Goal: Find specific page/section: Find specific page/section

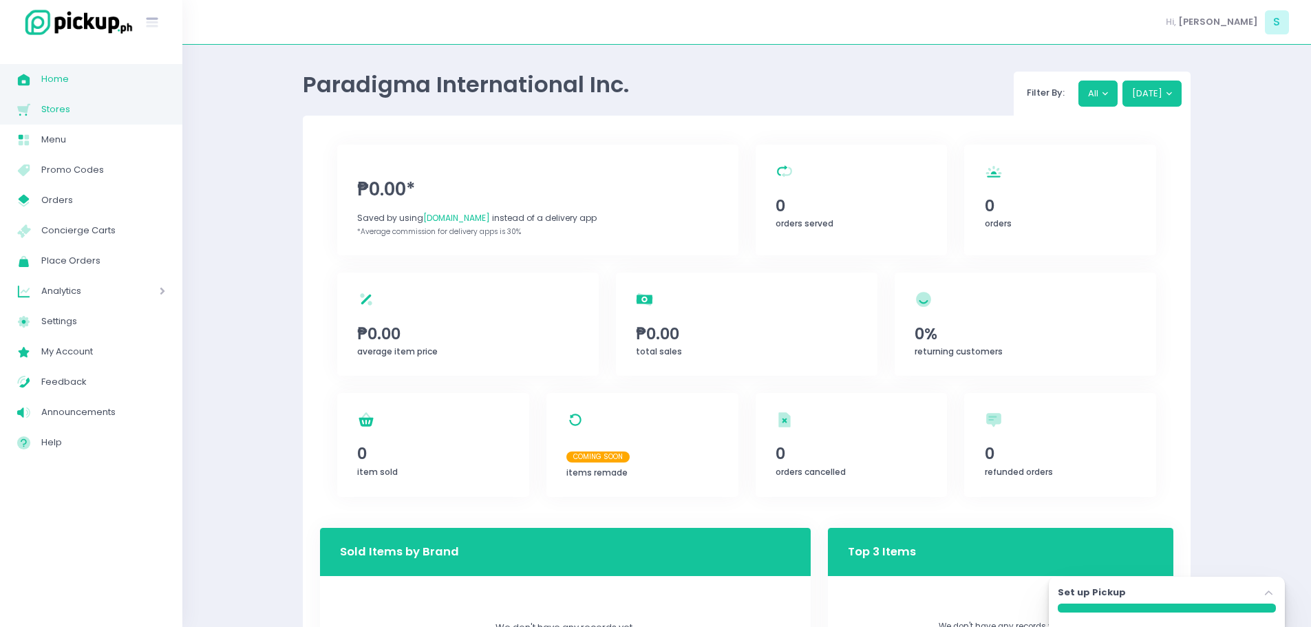
drag, startPoint x: 0, startPoint y: 0, endPoint x: 100, endPoint y: 114, distance: 151.6
click at [100, 114] on span "Stores" at bounding box center [103, 109] width 124 height 18
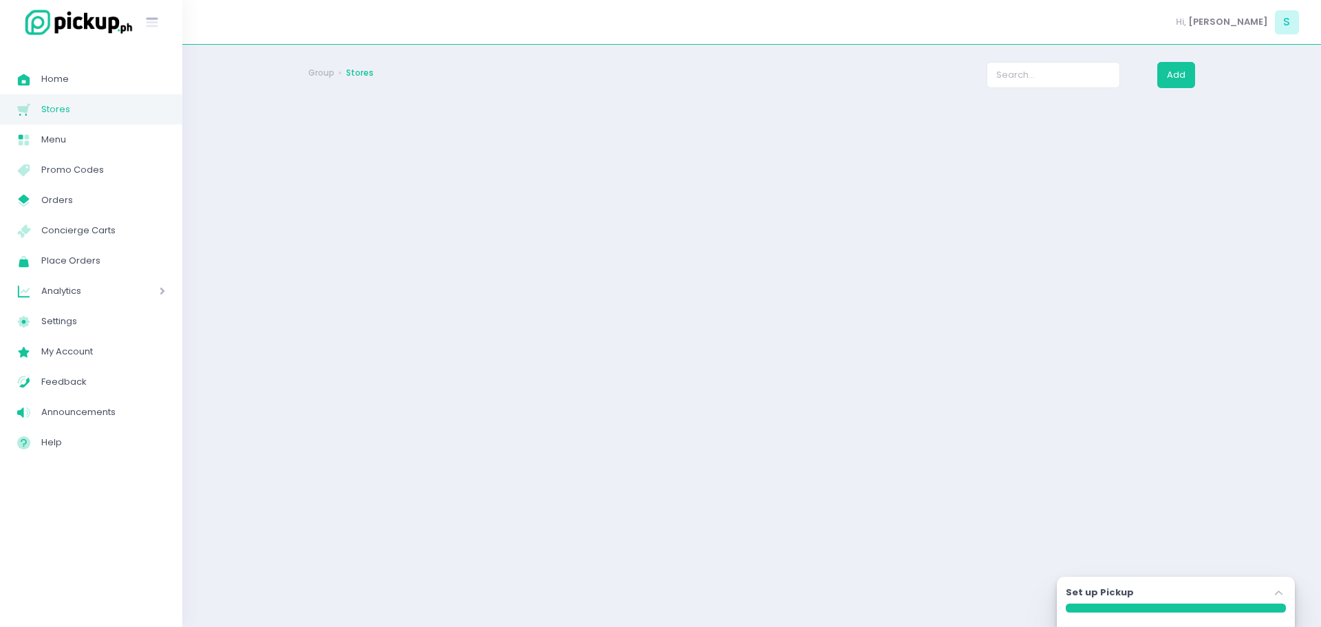
click at [537, 261] on div "Group Stores Add Set up Pickup Stockholm-icons / Navigation / Angle-up Created …" at bounding box center [752, 336] width 922 height 548
click at [700, 354] on div "Group Stores Add Set up Pickup Stockholm-icons / Navigation / Angle-up Created …" at bounding box center [752, 336] width 922 height 548
click at [469, 399] on div "Group Stores Add Set up Pickup Stockholm-icons / Navigation / Angle-up Created …" at bounding box center [752, 336] width 922 height 548
click at [677, 321] on div "Group Stores Add Set up Pickup Stockholm-icons / Navigation / Angle-up Created …" at bounding box center [752, 336] width 922 height 548
click at [1295, 26] on span "S" at bounding box center [1287, 22] width 24 height 24
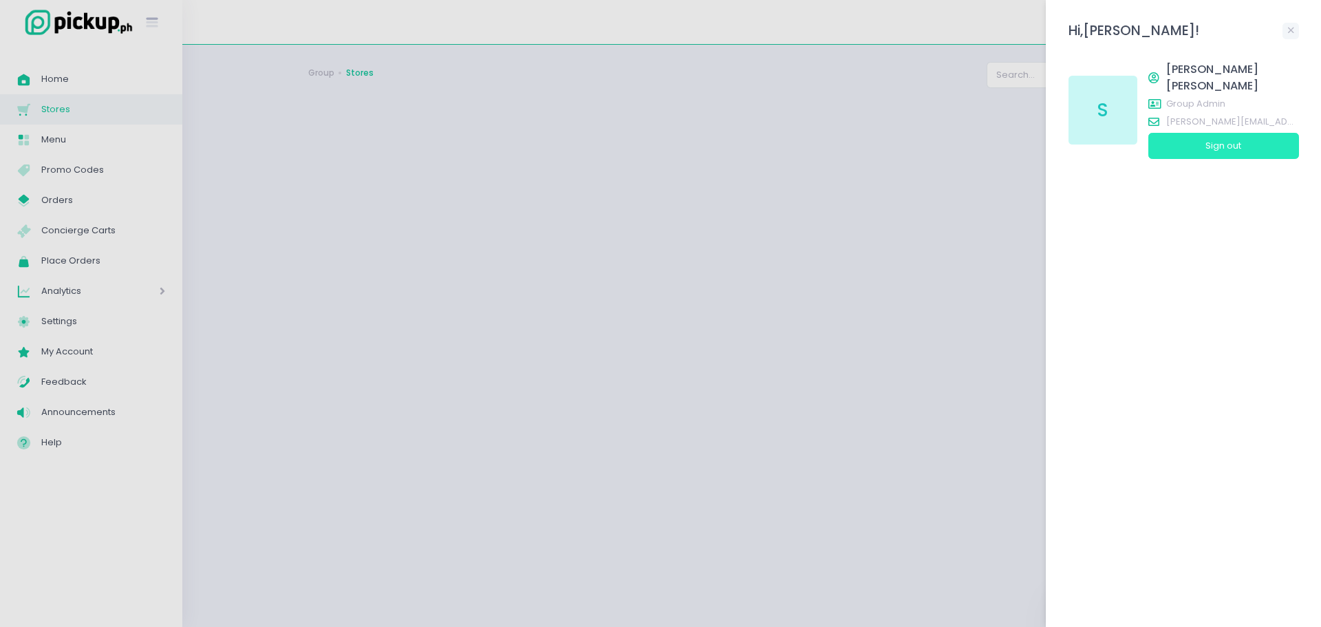
click at [1241, 133] on button "Sign out" at bounding box center [1223, 146] width 151 height 26
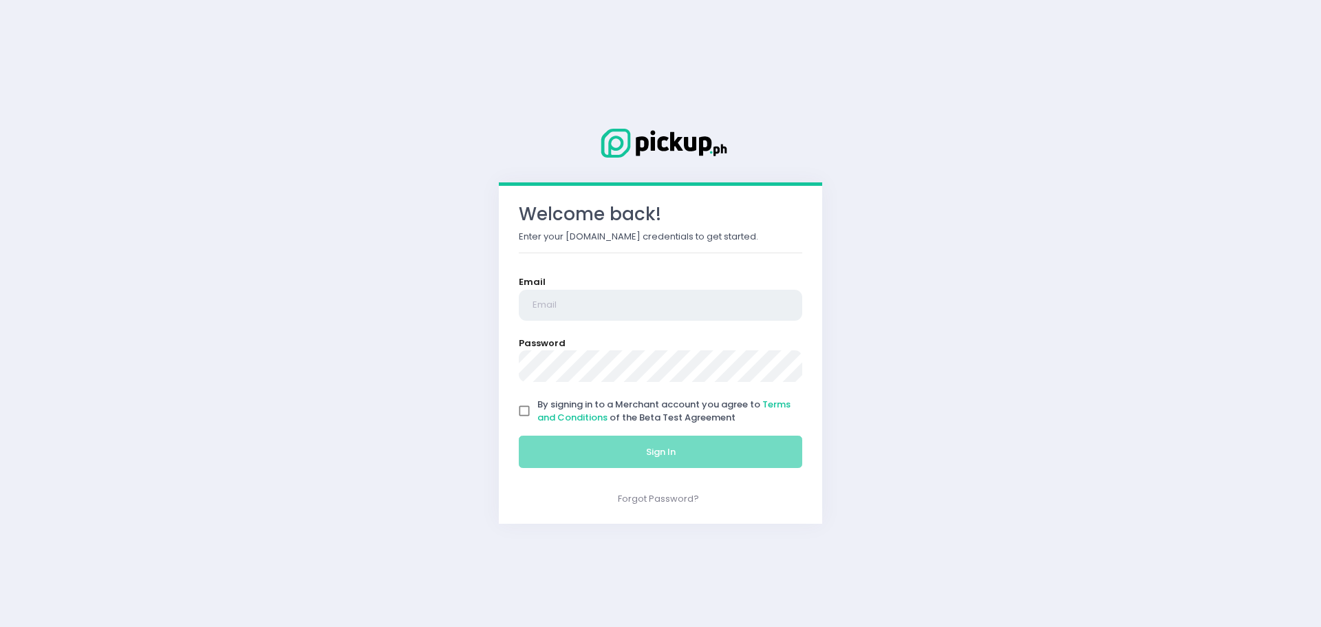
type input "[PERSON_NAME][EMAIL_ADDRESS][PERSON_NAME][DOMAIN_NAME]"
click at [524, 415] on input "By signing in to a Merchant account you agree to Terms and Conditions of the Be…" at bounding box center [524, 411] width 26 height 26
checkbox input "true"
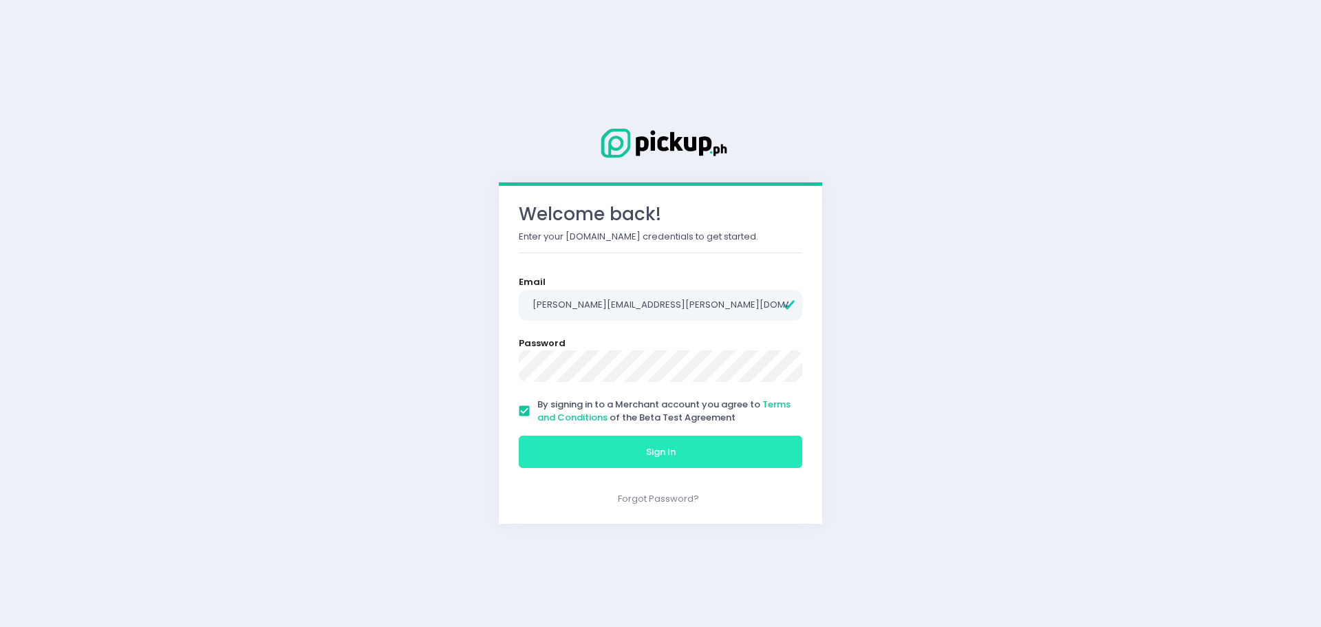
click at [671, 451] on span "Sign In" at bounding box center [661, 451] width 30 height 13
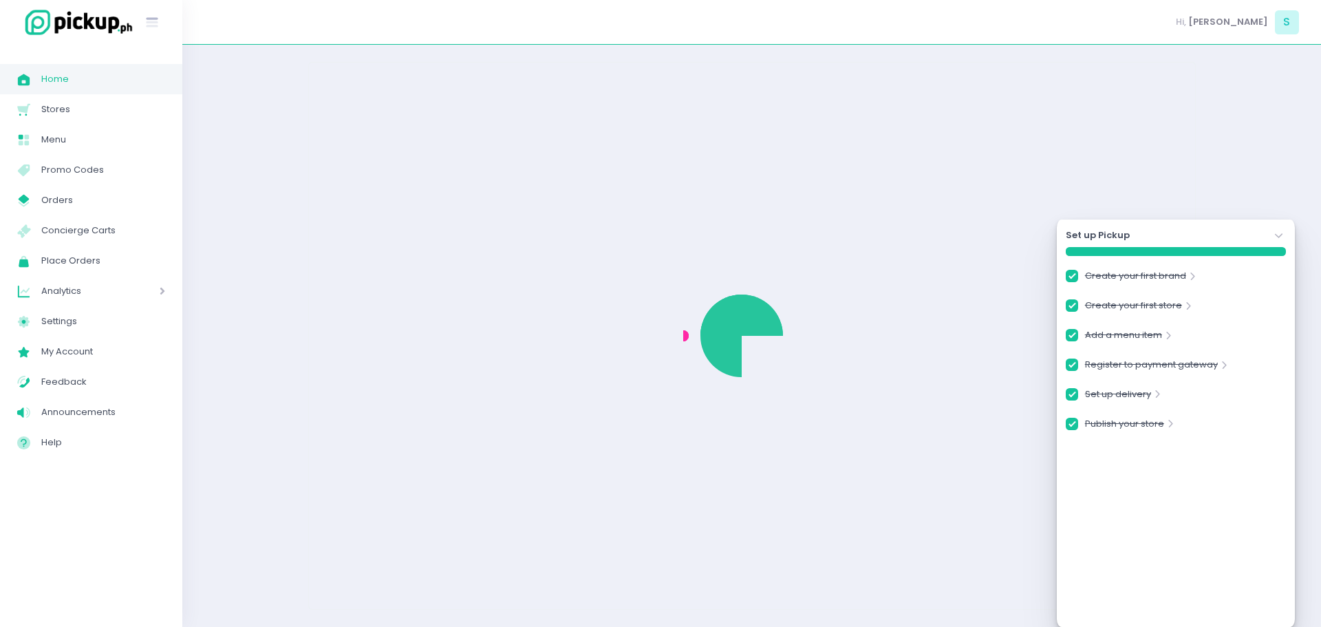
checkbox input "true"
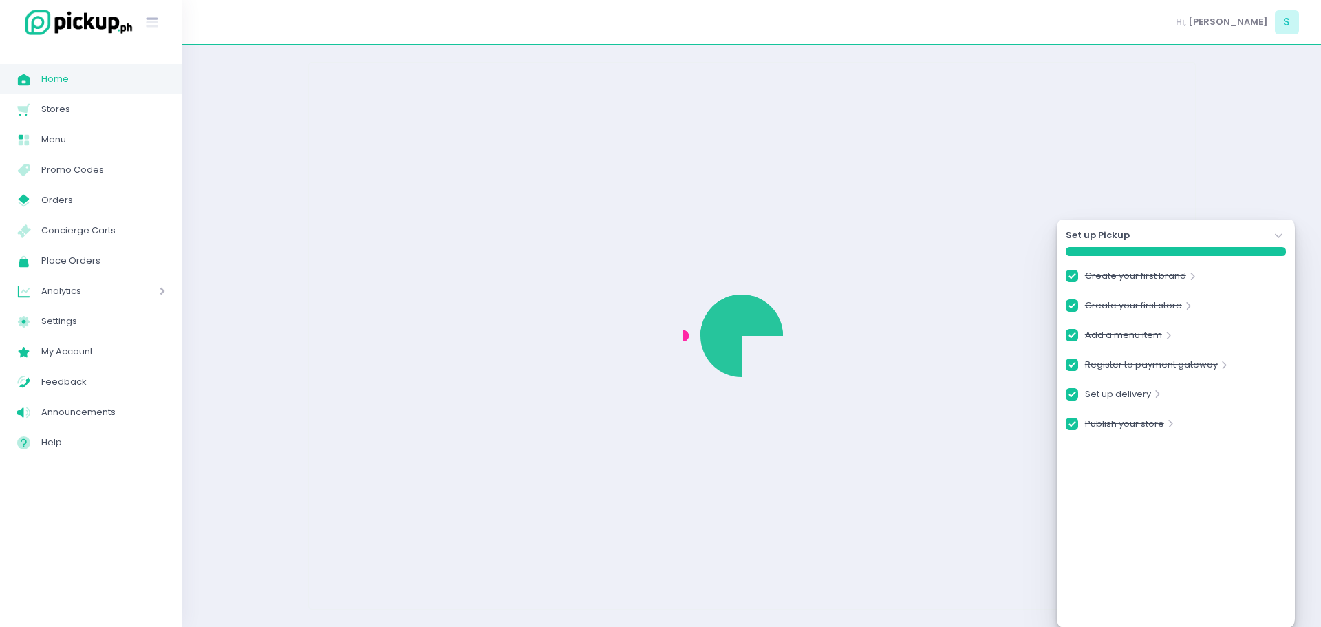
checkbox input "true"
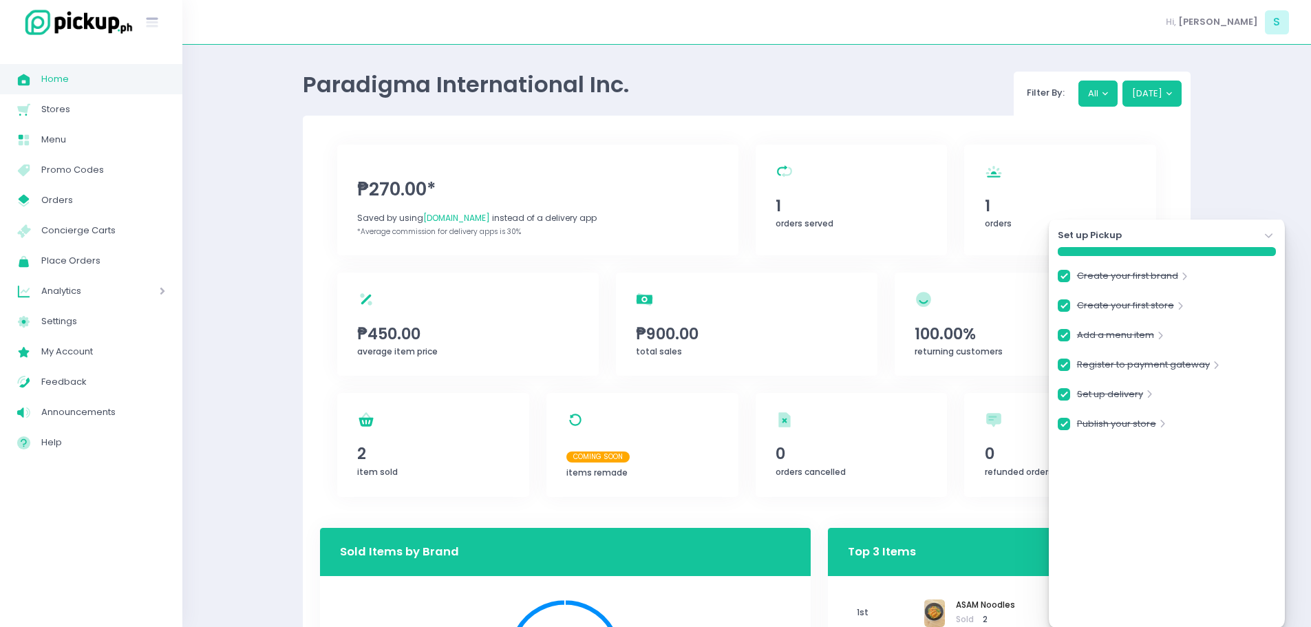
click at [1263, 237] on icon "Stockholm-icons / Navigation / Angle-down Created with Sketch." at bounding box center [1269, 236] width 14 height 14
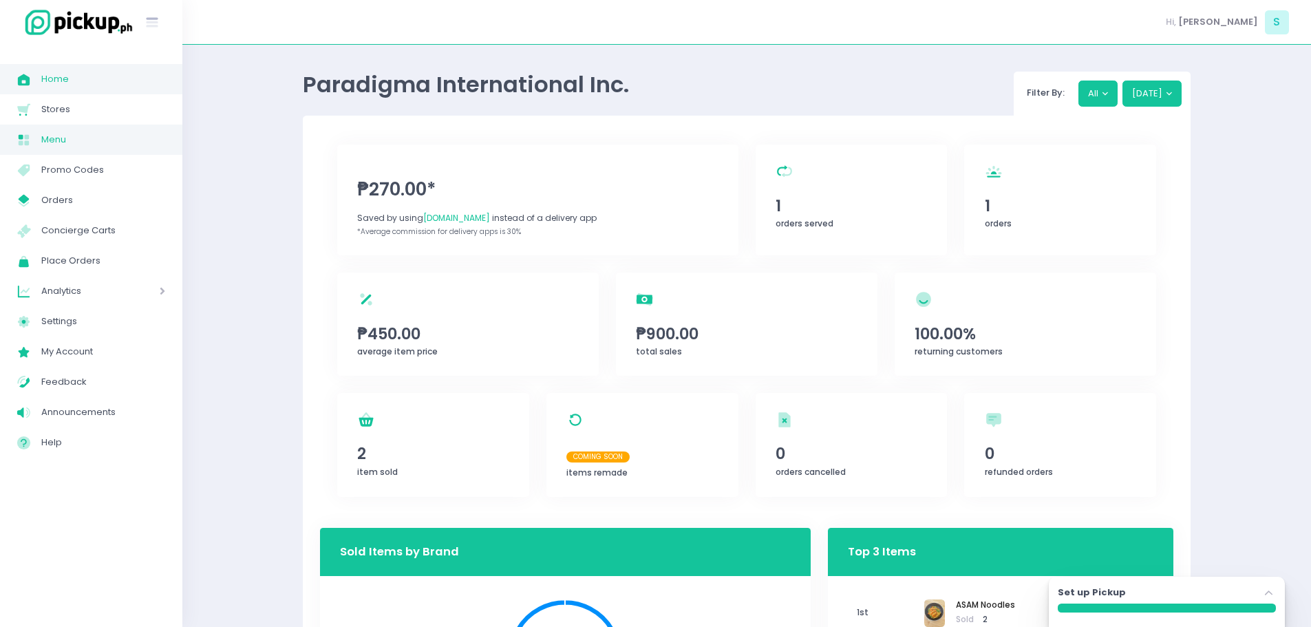
click at [162, 140] on span "Menu" at bounding box center [103, 140] width 124 height 18
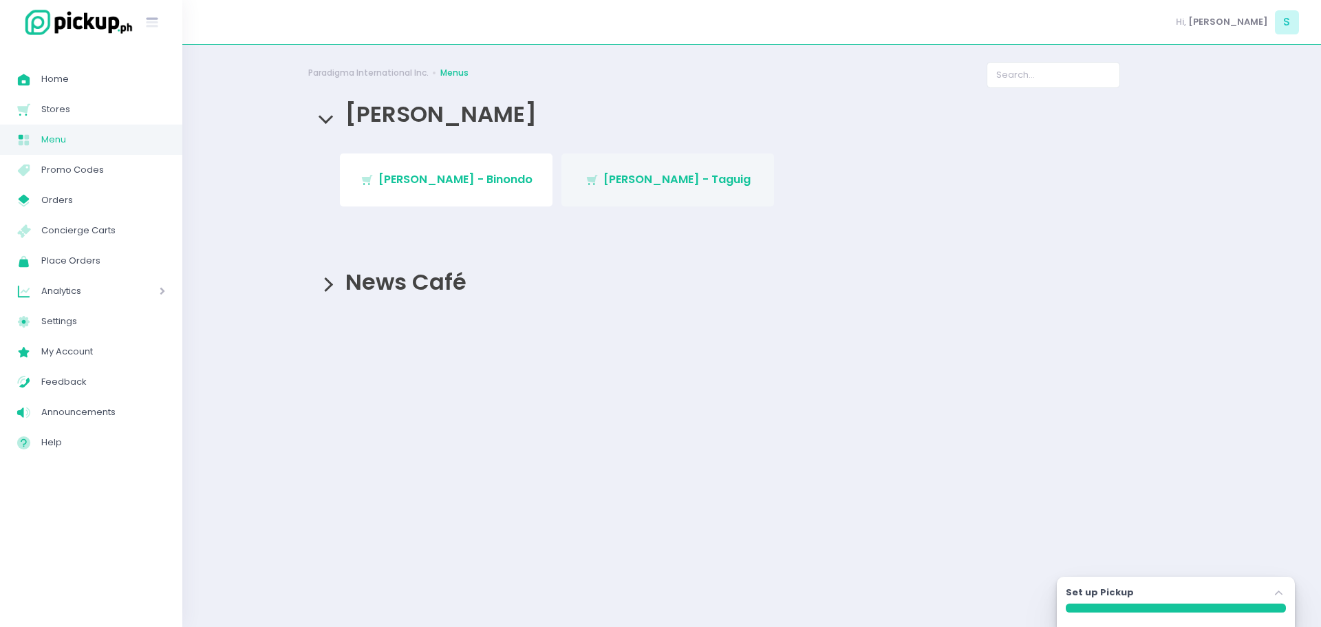
click at [696, 186] on span "[PERSON_NAME] - Taguig" at bounding box center [676, 179] width 147 height 16
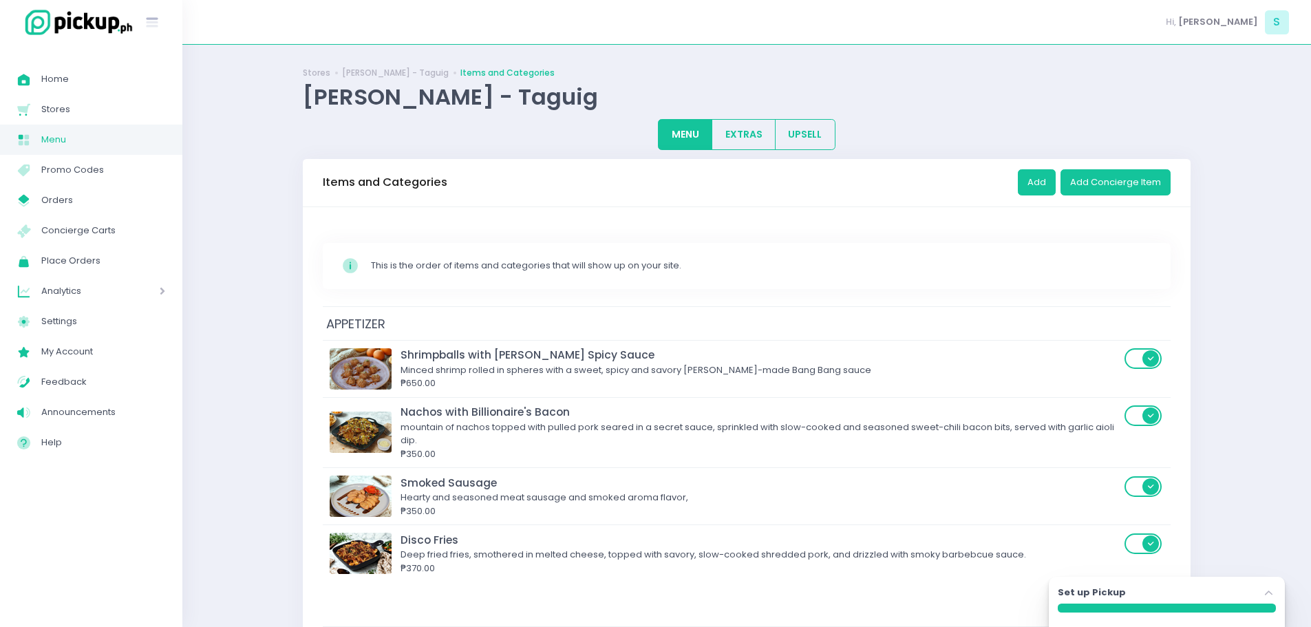
click at [63, 145] on span "Menu" at bounding box center [103, 140] width 124 height 18
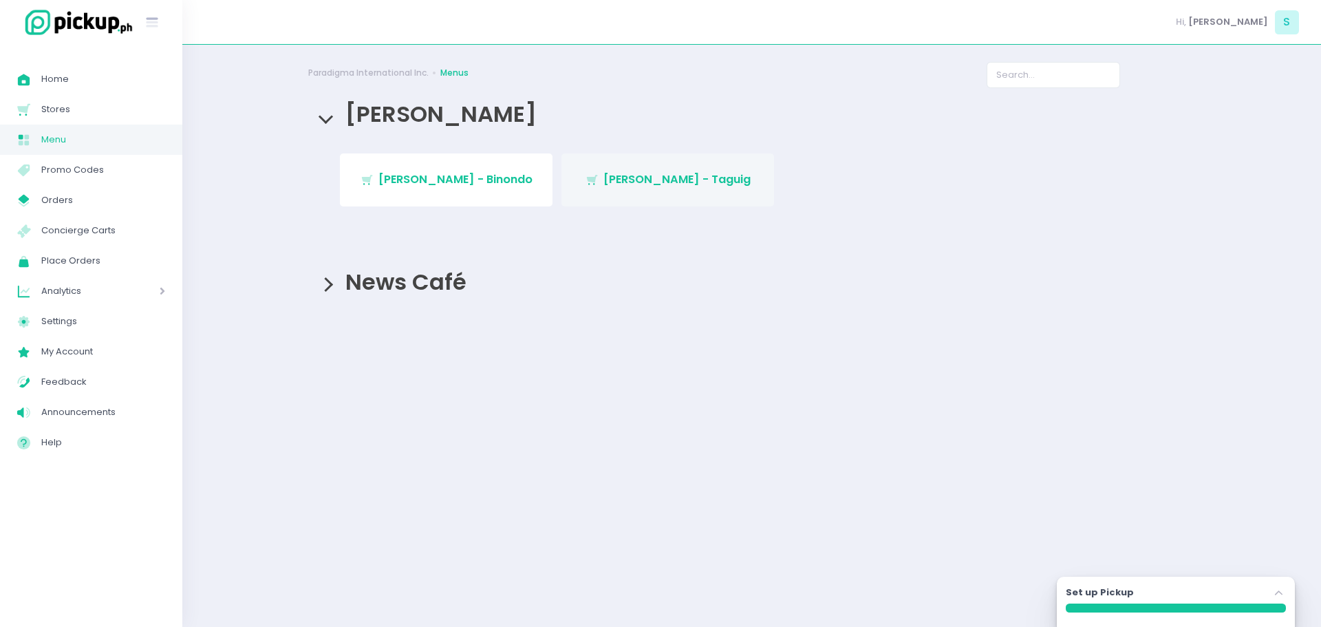
click at [661, 180] on span "[PERSON_NAME] - Taguig" at bounding box center [676, 179] width 147 height 16
